Goal: Task Accomplishment & Management: Use online tool/utility

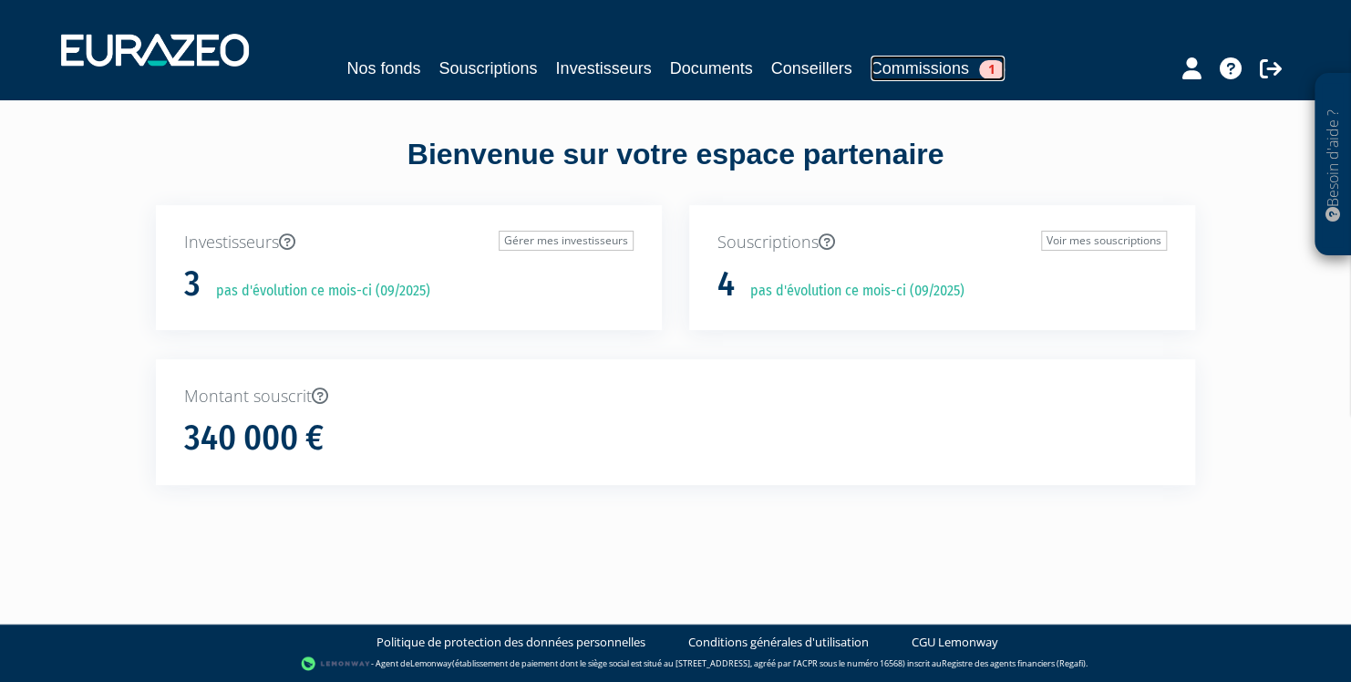
click at [940, 59] on link "Commissions 1" at bounding box center [938, 69] width 134 height 26
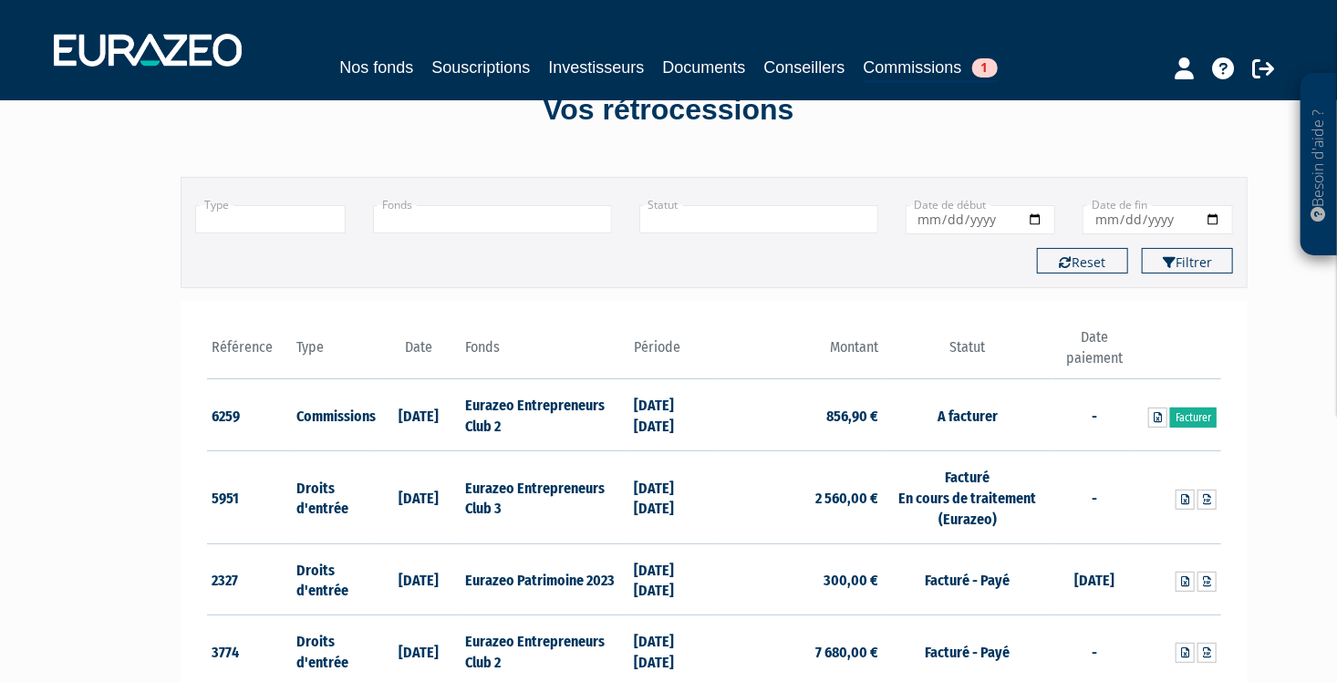
scroll to position [91, 0]
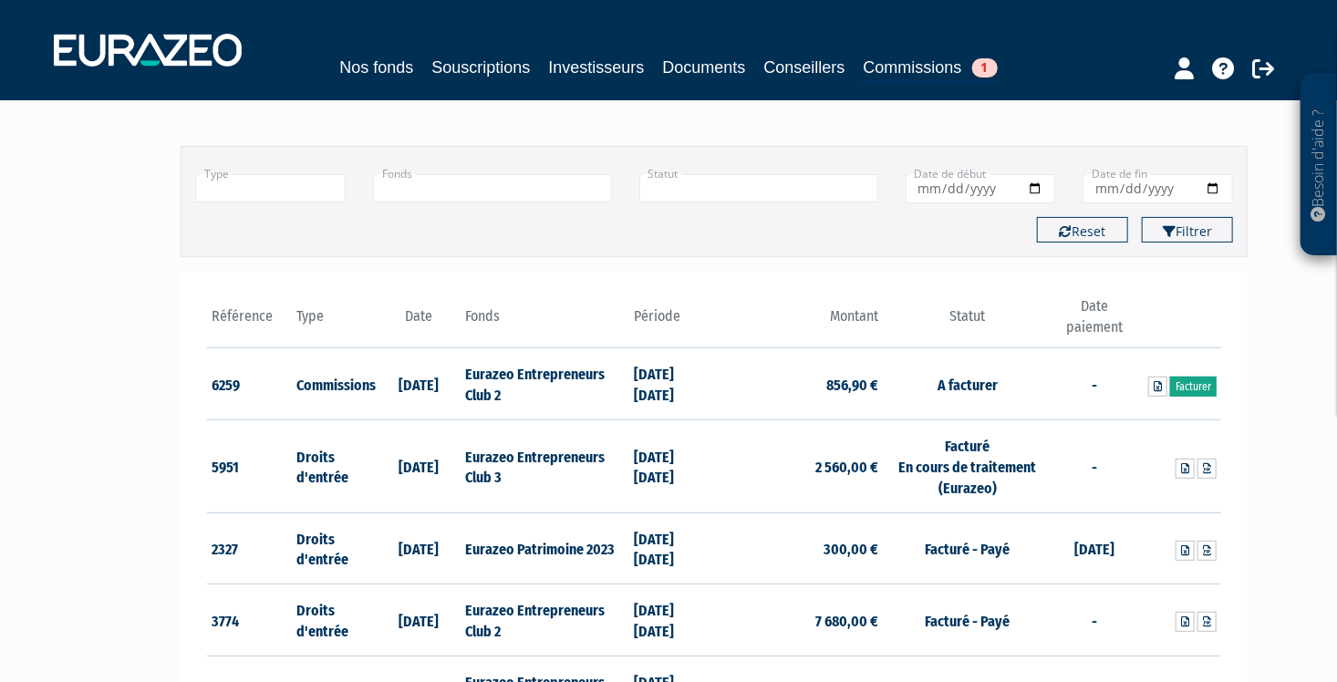
click at [1194, 385] on link "Facturer" at bounding box center [1193, 387] width 47 height 20
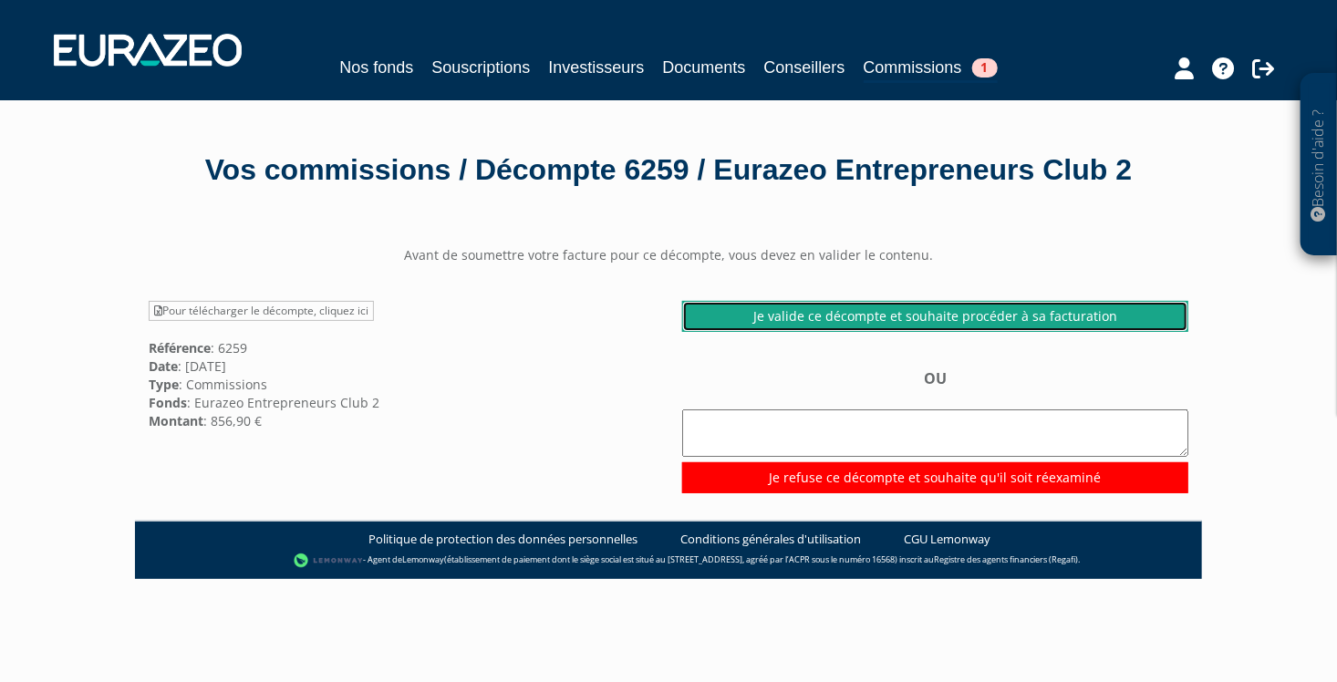
click at [968, 332] on link "Je valide ce décompte et souhaite procéder à sa facturation" at bounding box center [935, 316] width 506 height 31
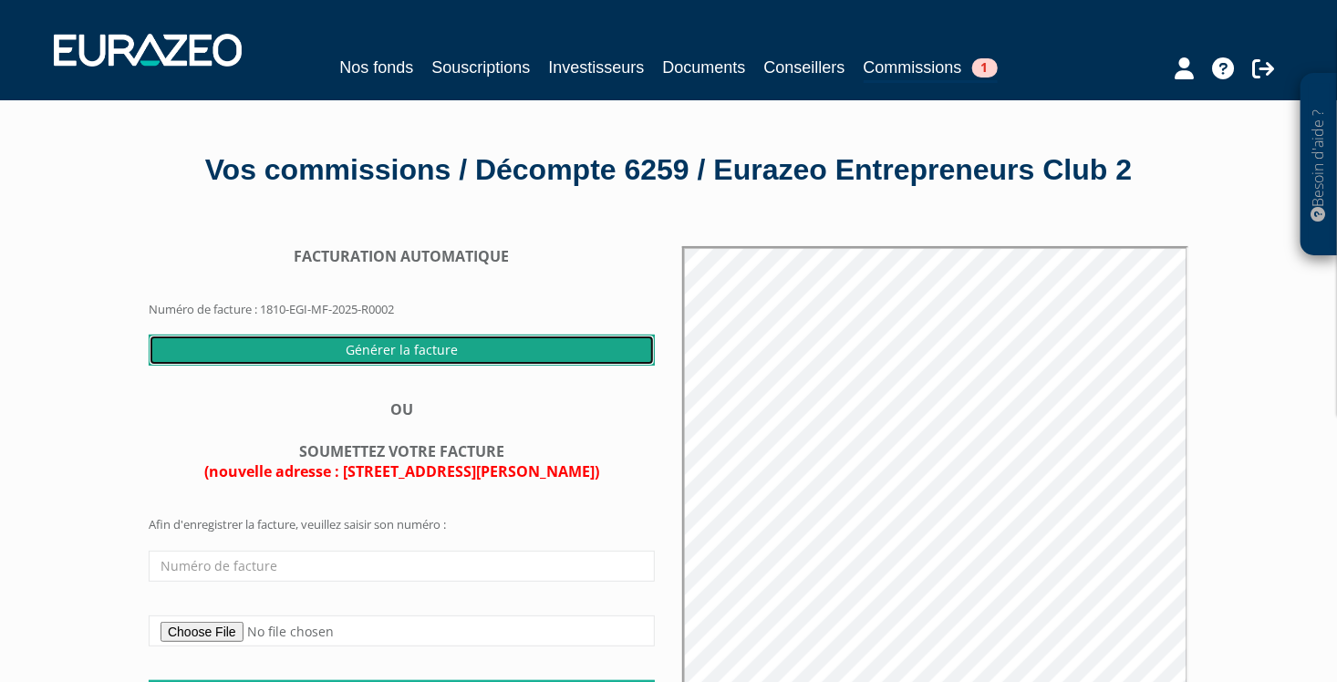
click at [434, 366] on input "Générer la facture" at bounding box center [402, 350] width 506 height 31
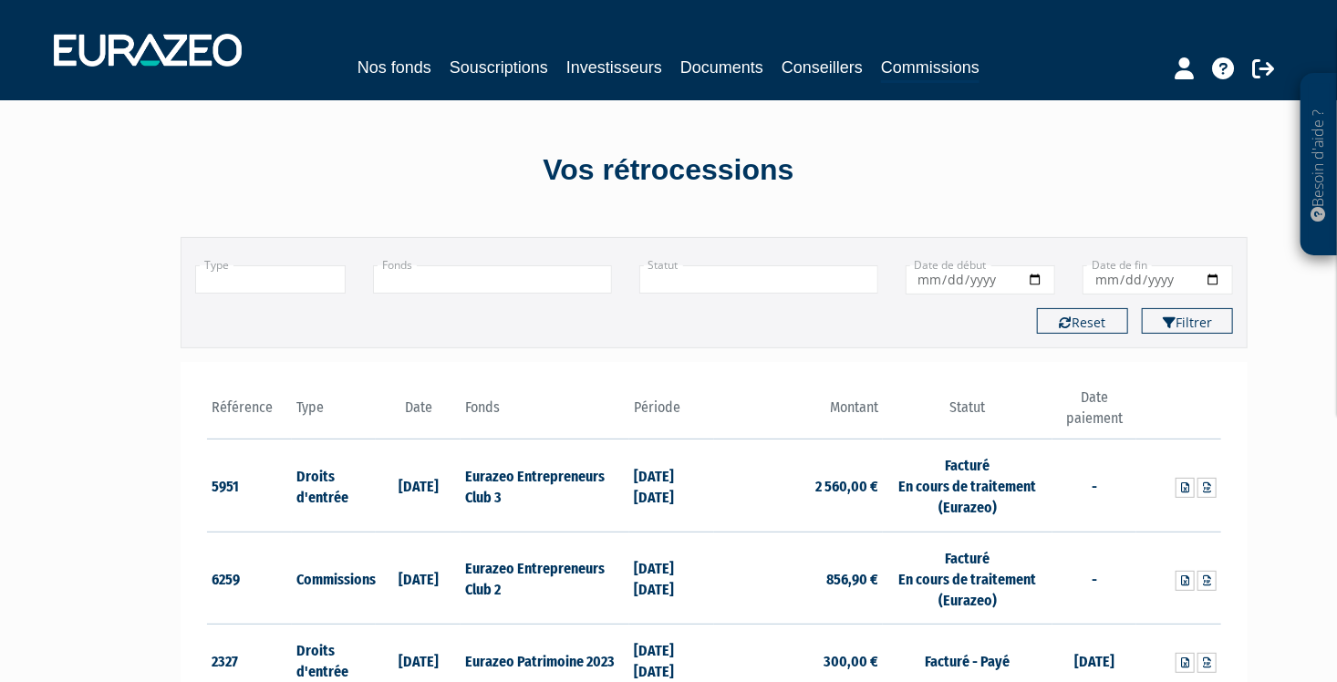
scroll to position [91, 0]
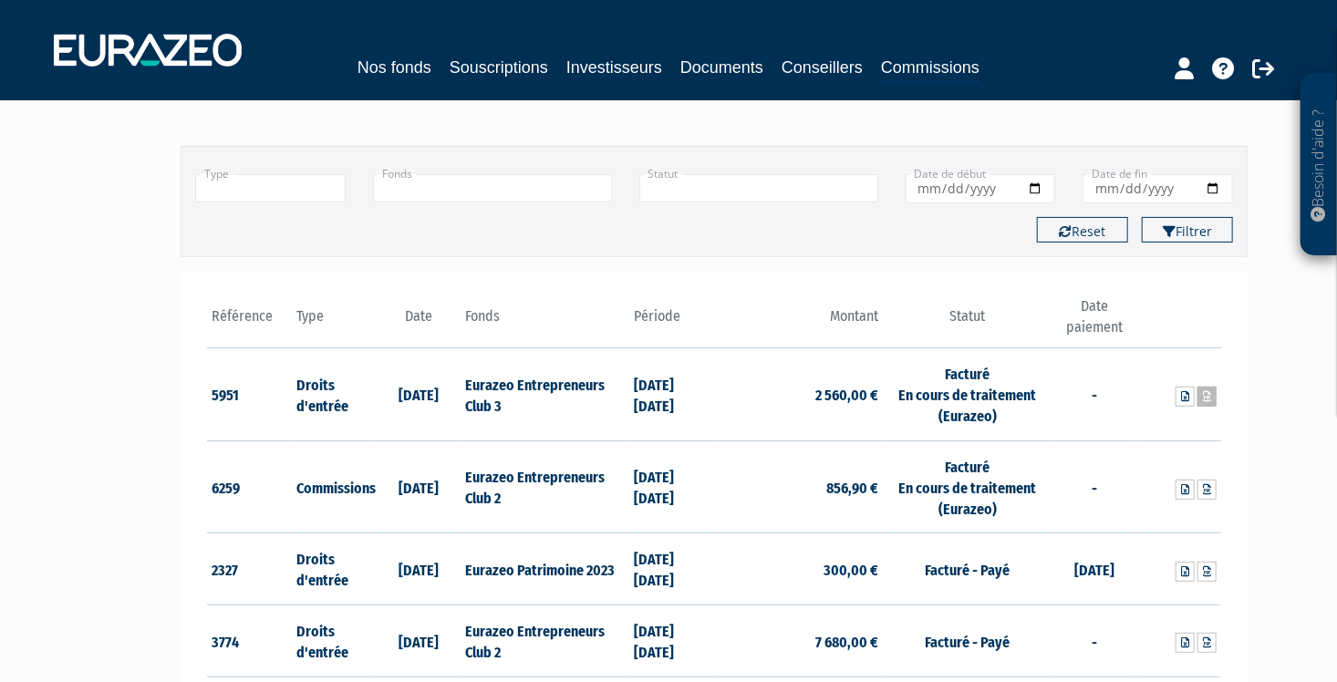
click at [1204, 388] on link at bounding box center [1206, 397] width 19 height 20
click at [1255, 64] on icon at bounding box center [1263, 68] width 22 height 22
